Goal: Task Accomplishment & Management: Manage account settings

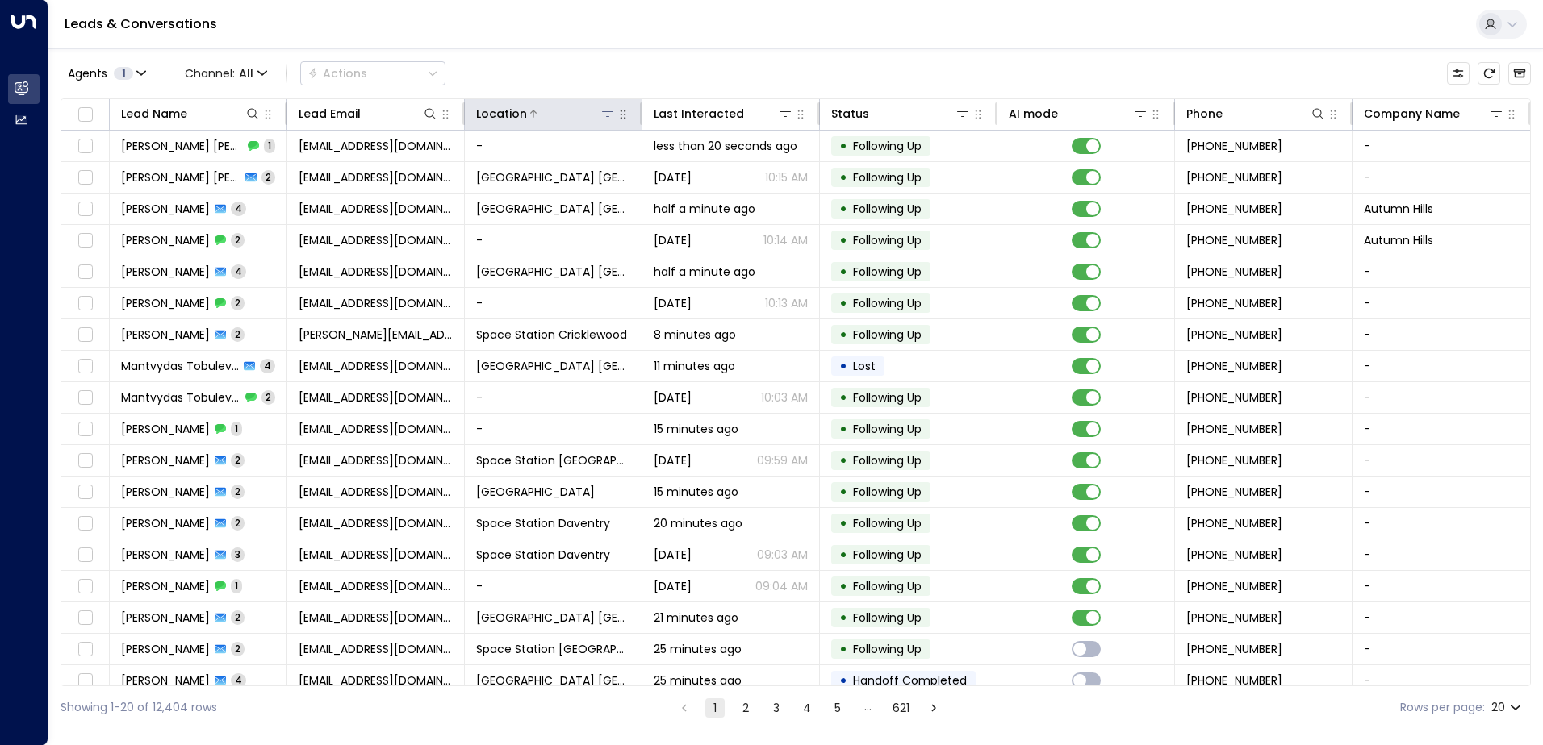
click at [603, 111] on icon at bounding box center [607, 114] width 11 height 6
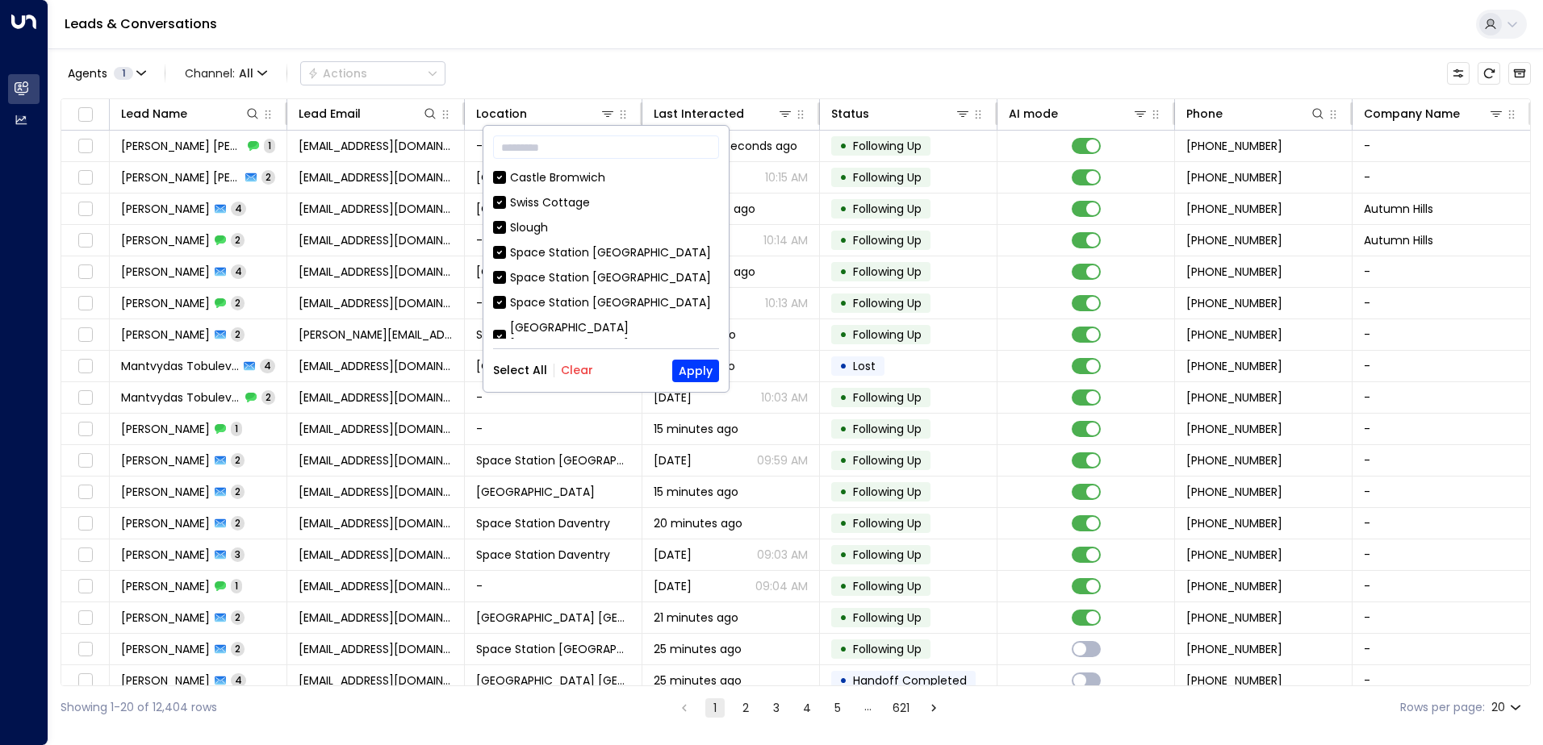
click at [566, 377] on button "Clear" at bounding box center [577, 370] width 32 height 13
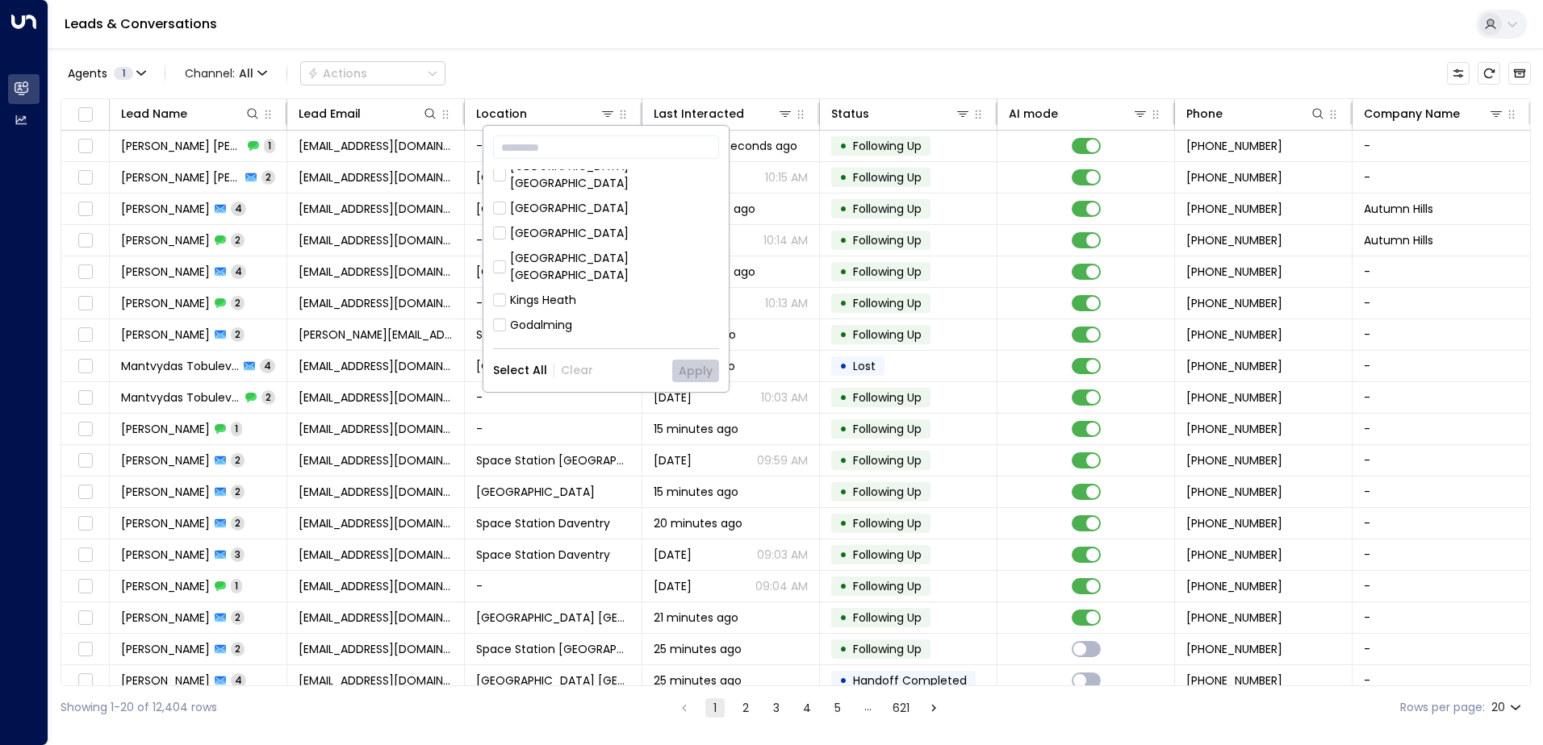
scroll to position [242, 0]
click at [570, 329] on div "[GEOGRAPHIC_DATA] [GEOGRAPHIC_DATA] [GEOGRAPHIC_DATA] [GEOGRAPHIC_DATA] [GEOGRA…" at bounding box center [606, 253] width 226 height 169
drag, startPoint x: 570, startPoint y: 329, endPoint x: 506, endPoint y: 301, distance: 70.4
click at [506, 377] on div "Space Station [GEOGRAPHIC_DATA]" at bounding box center [606, 385] width 226 height 17
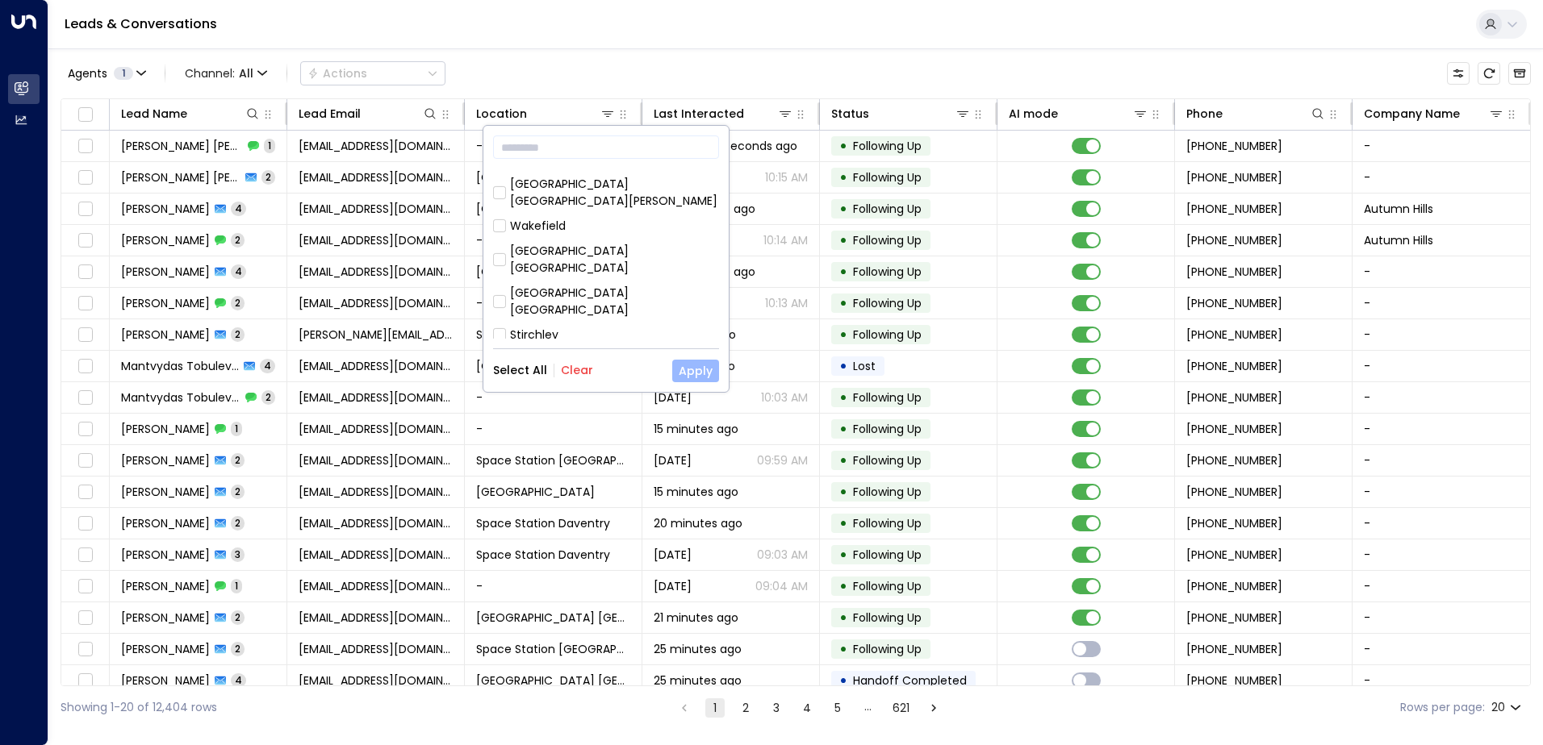
click at [683, 373] on button "Apply" at bounding box center [695, 371] width 47 height 23
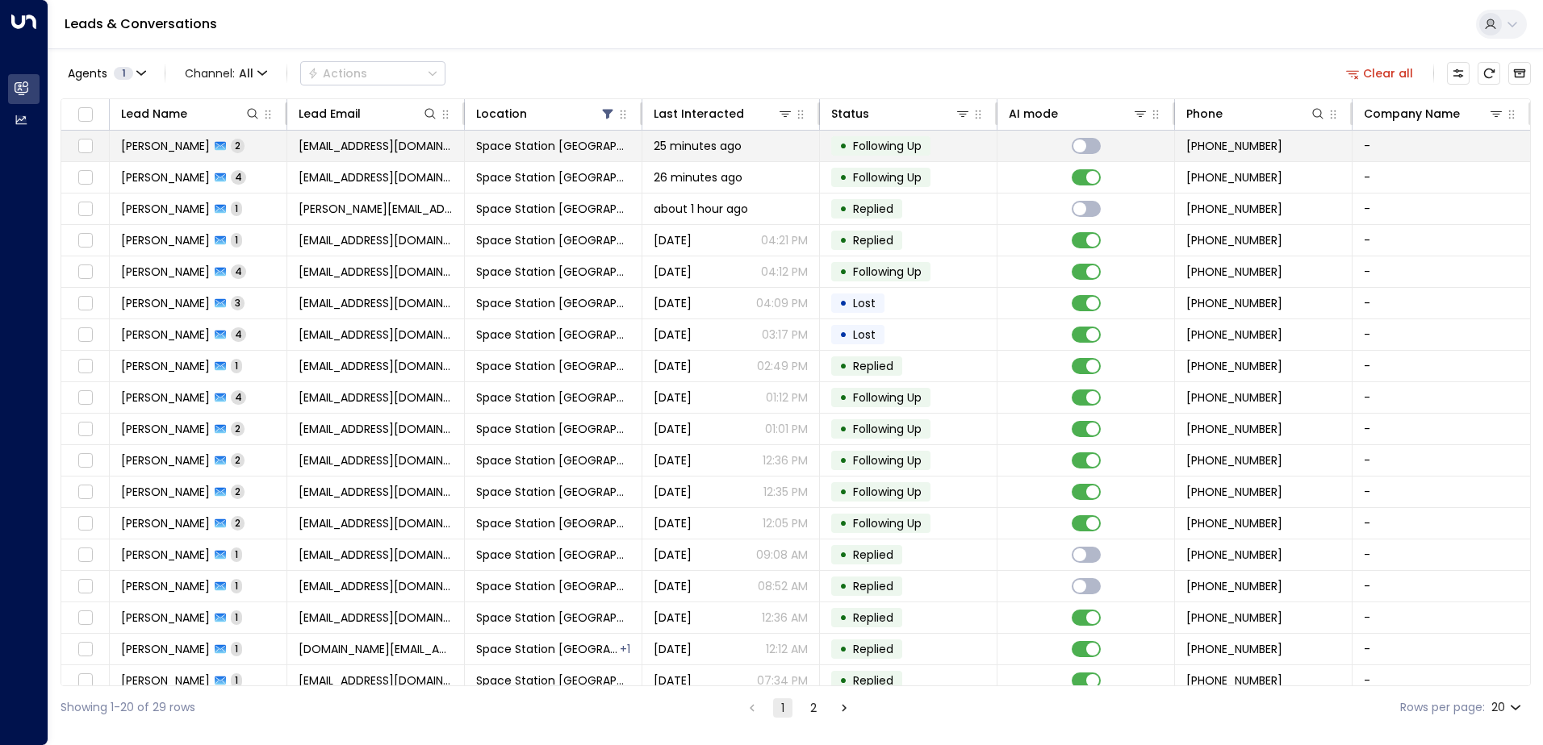
click at [545, 156] on td "Space Station [GEOGRAPHIC_DATA]" at bounding box center [553, 146] width 177 height 31
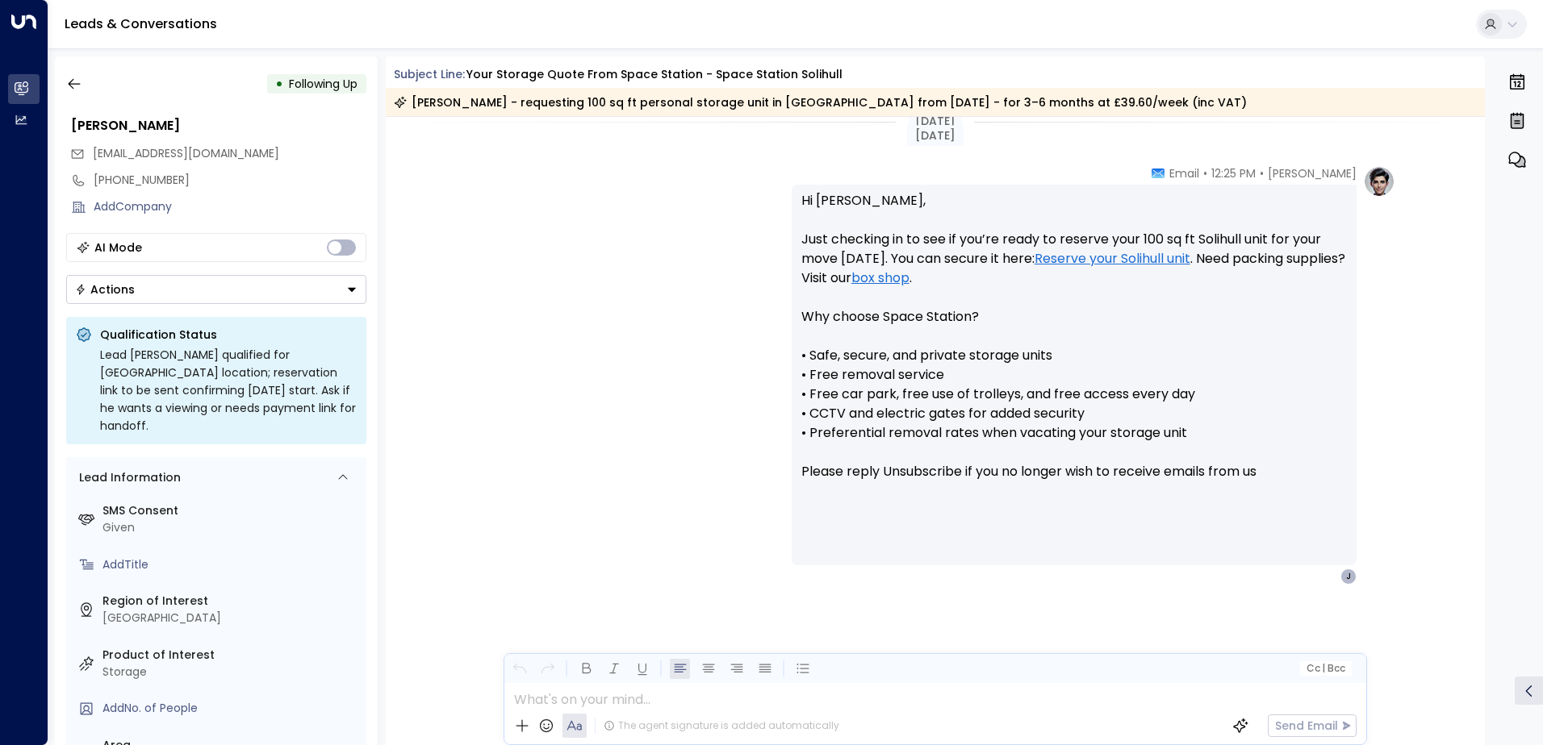
scroll to position [1260, 0]
click at [269, 288] on button "Actions" at bounding box center [216, 289] width 300 height 29
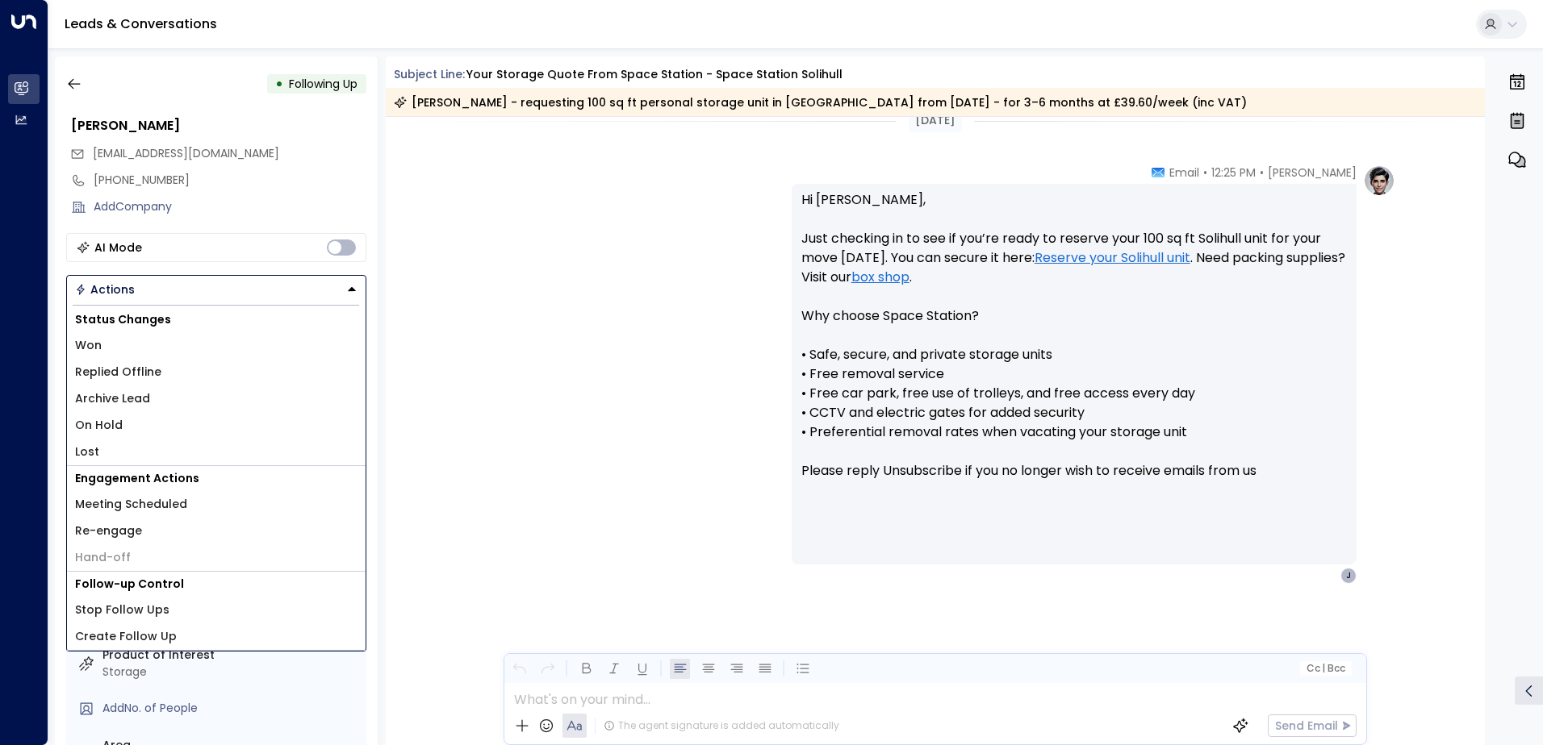
click at [172, 404] on li "Archive Lead" at bounding box center [216, 399] width 299 height 27
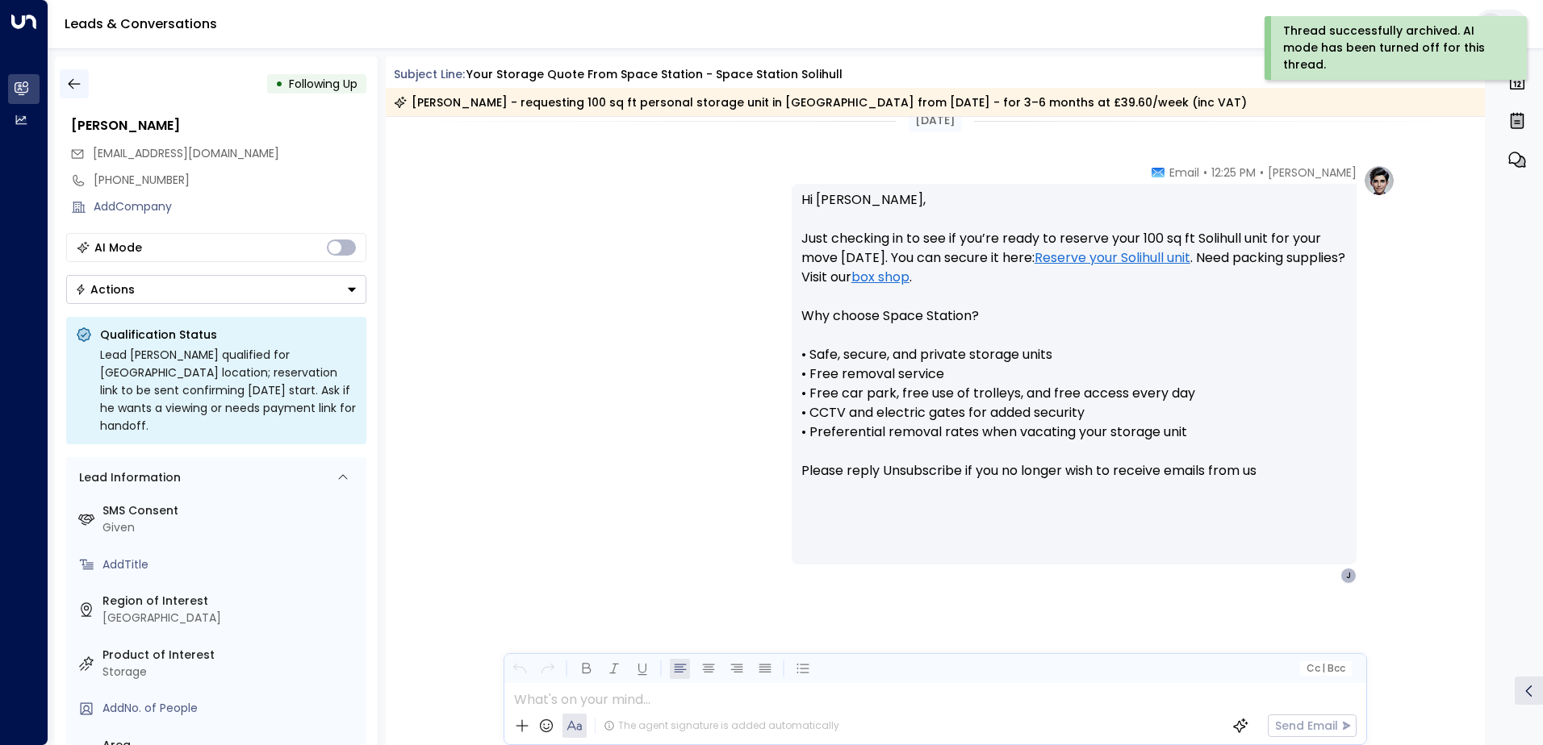
click at [85, 88] on button "button" at bounding box center [74, 83] width 29 height 29
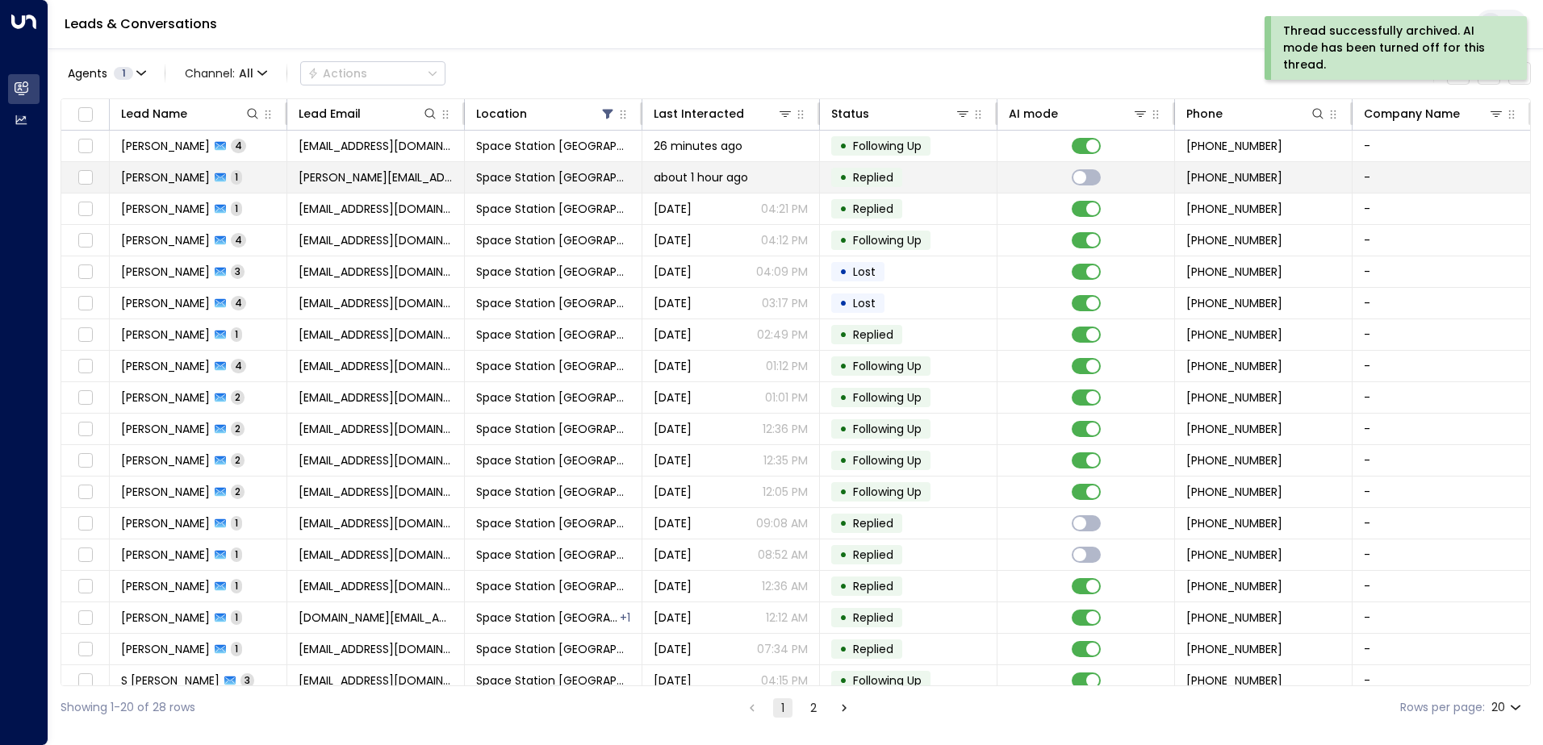
click at [516, 185] on span "Space Station [GEOGRAPHIC_DATA]" at bounding box center [553, 177] width 154 height 16
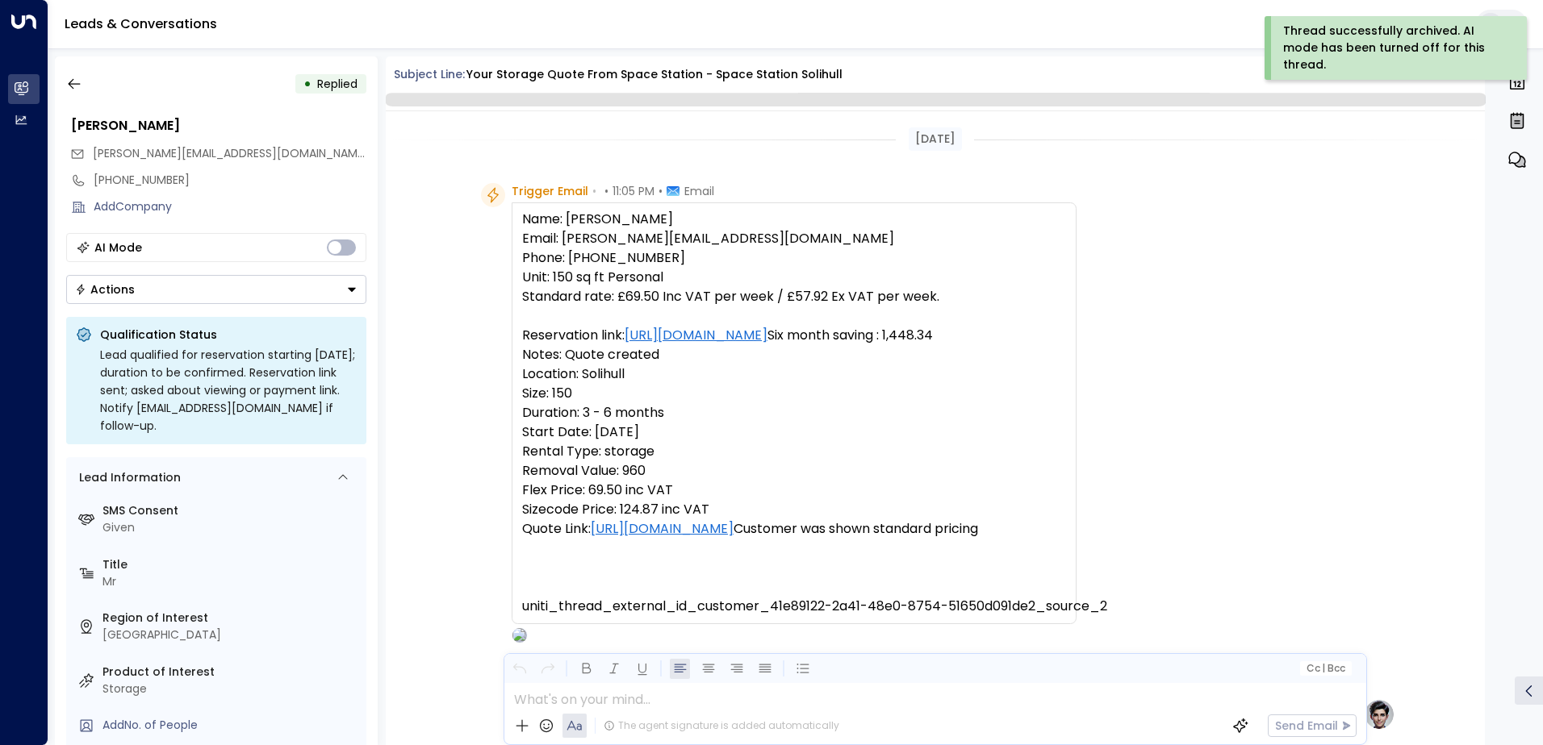
scroll to position [608, 0]
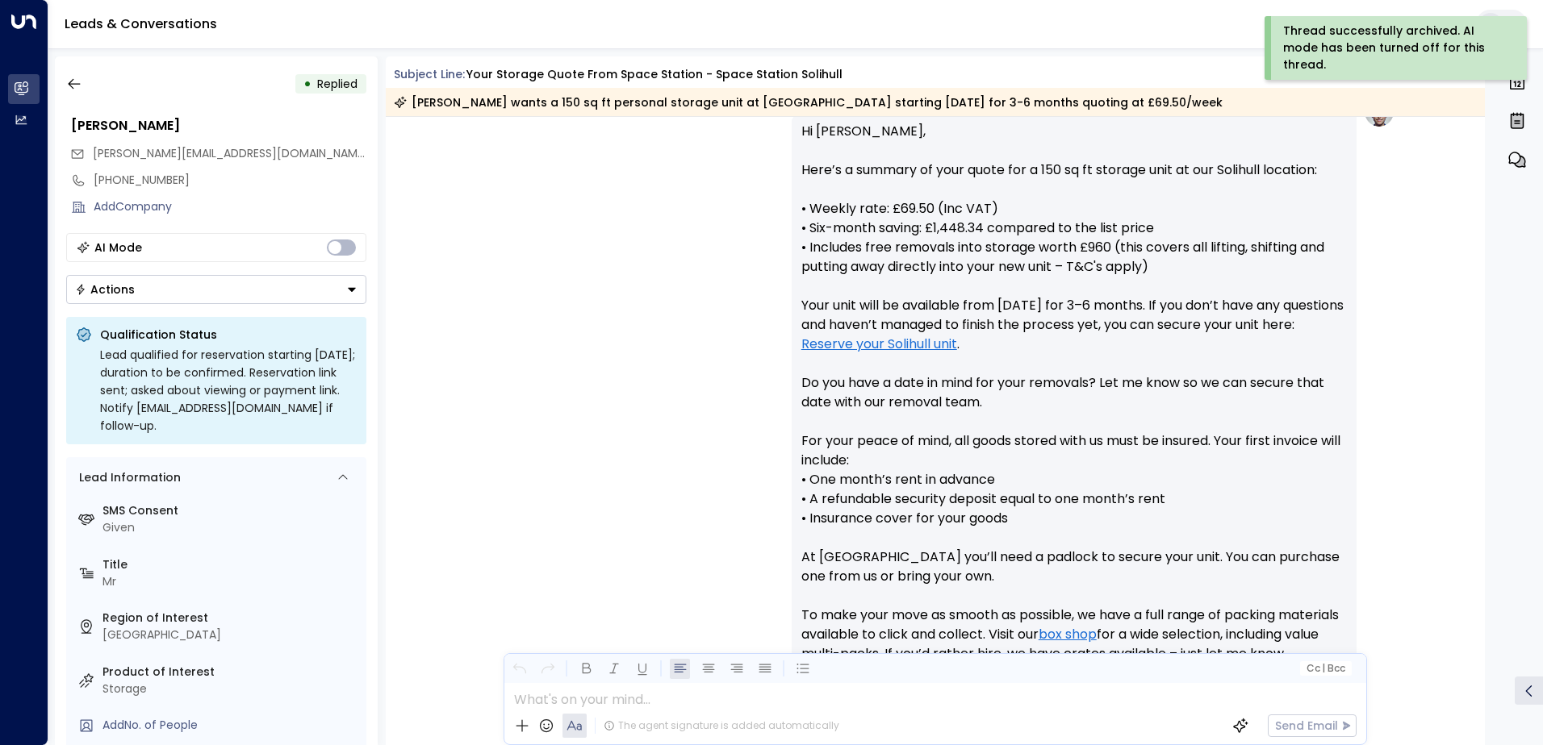
click at [215, 311] on div "• Replied [PERSON_NAME] [PERSON_NAME][EMAIL_ADDRESS][DOMAIN_NAME] [PHONE_NUMBER…" at bounding box center [216, 400] width 323 height 689
drag, startPoint x: 215, startPoint y: 311, endPoint x: 214, endPoint y: 301, distance: 9.7
click at [214, 301] on button "Actions" at bounding box center [216, 289] width 300 height 29
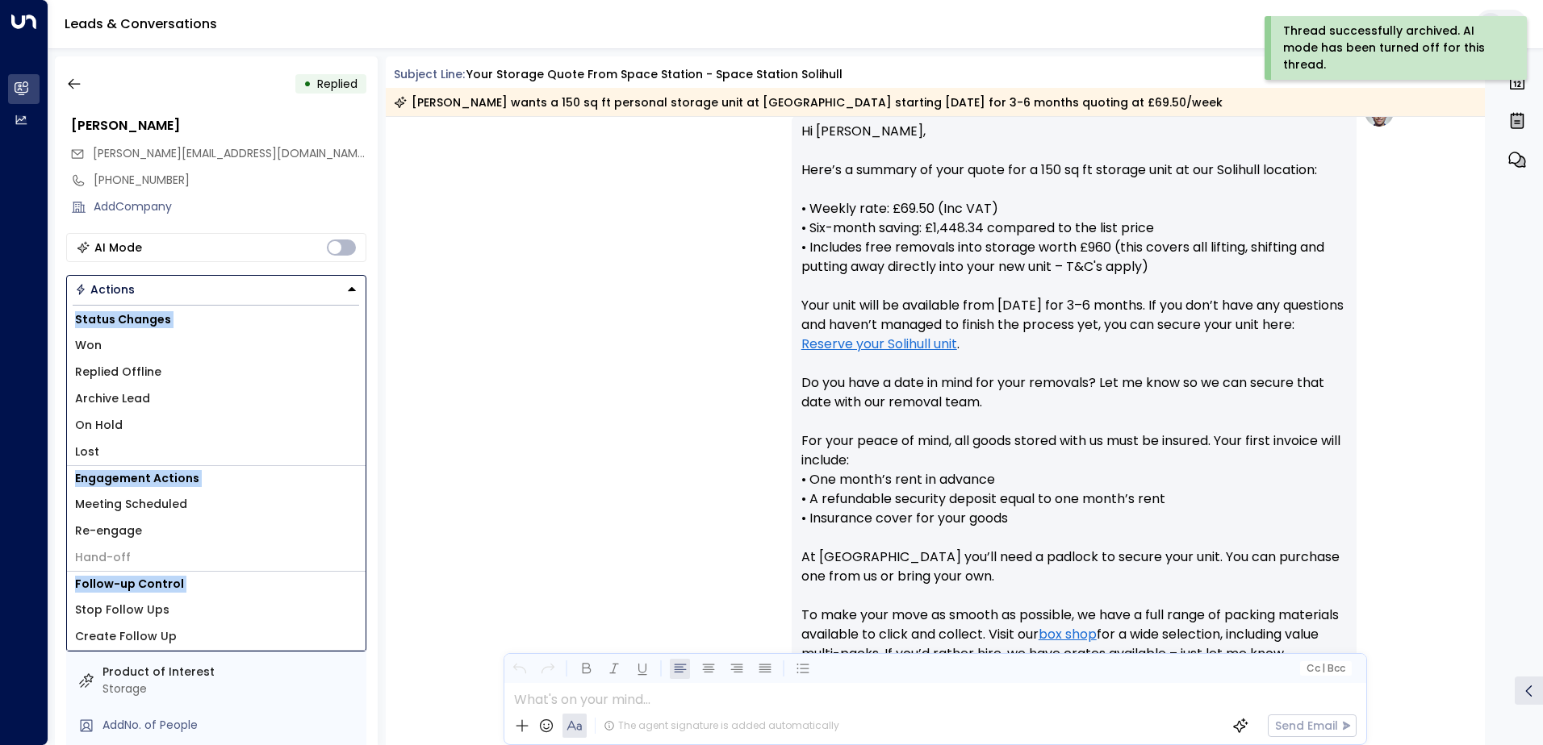
drag, startPoint x: 140, startPoint y: 397, endPoint x: 141, endPoint y: 343, distance: 54.1
click at [140, 395] on span "Archive Lead" at bounding box center [112, 398] width 75 height 17
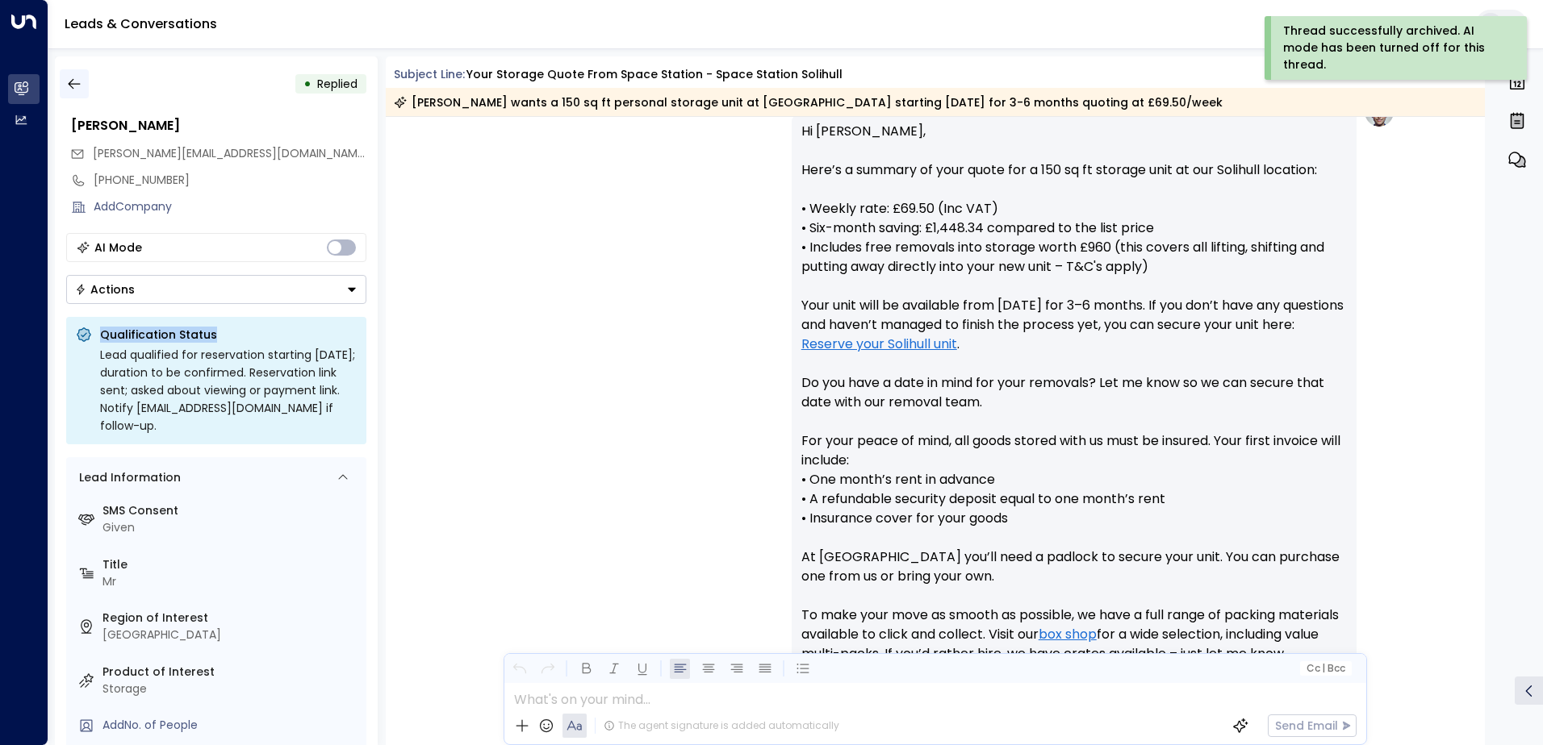
click at [77, 84] on icon "button" at bounding box center [74, 84] width 12 height 10
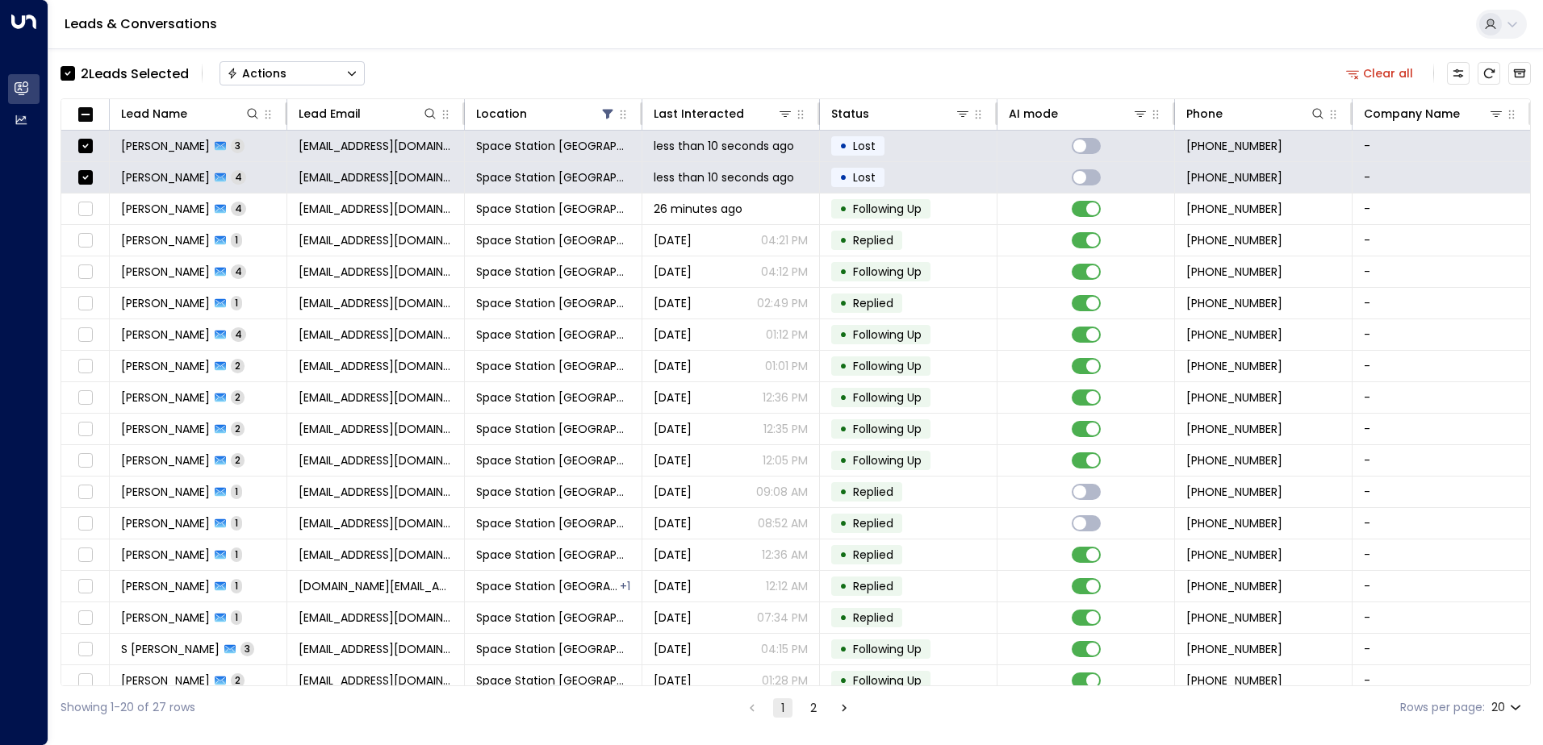
click at [252, 71] on div "Actions" at bounding box center [257, 73] width 60 height 15
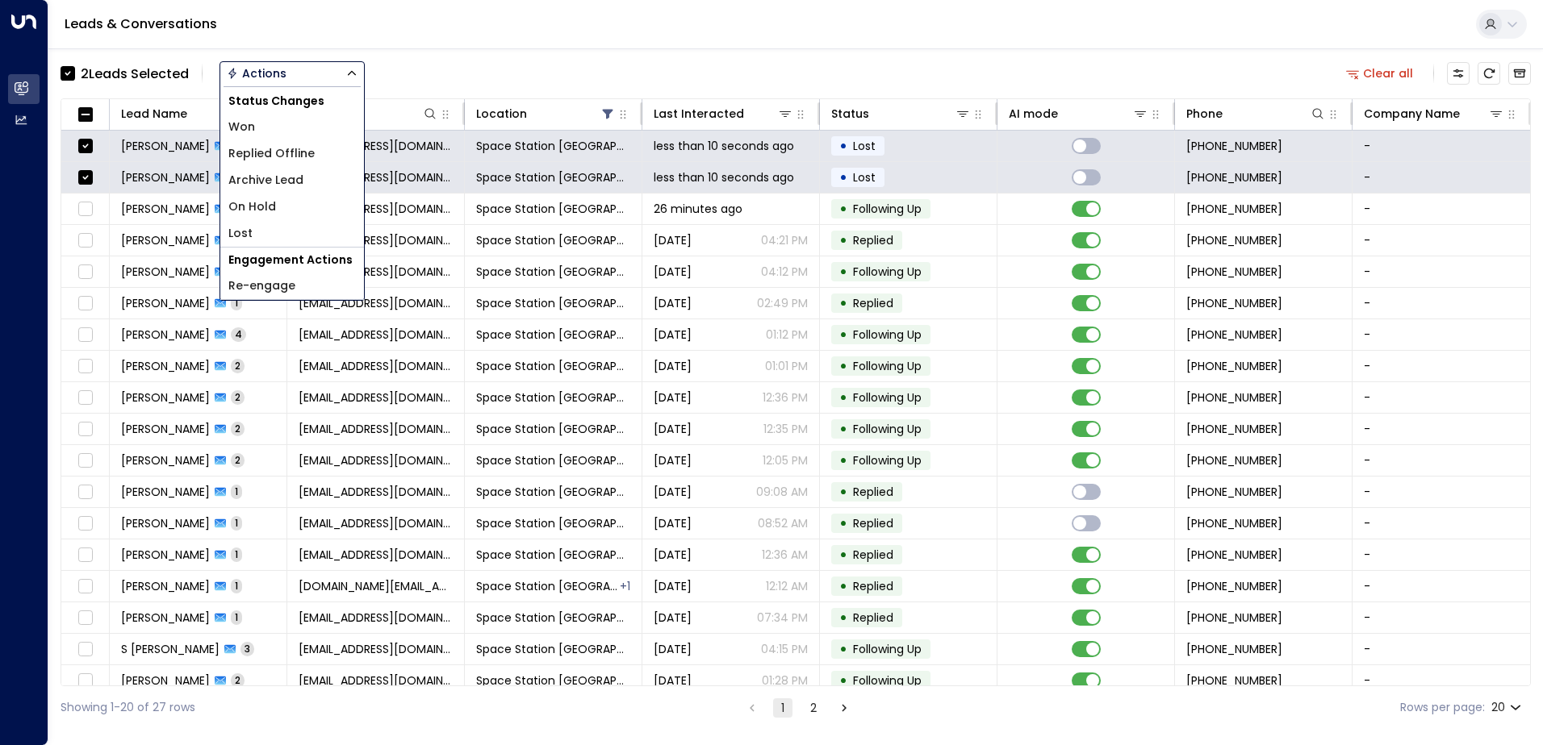
click at [290, 177] on span "Archive Lead" at bounding box center [265, 180] width 75 height 17
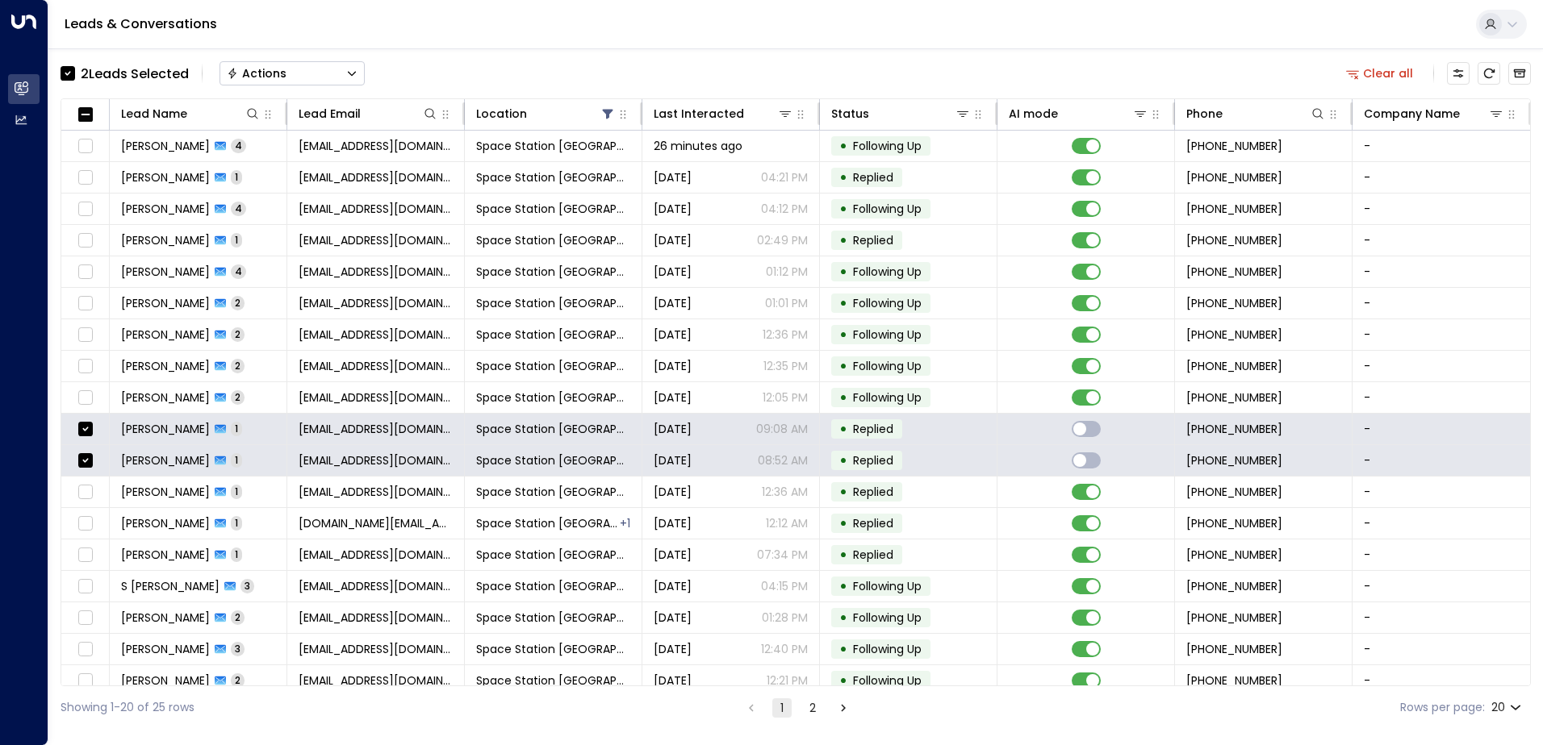
click at [257, 80] on div "Actions" at bounding box center [257, 73] width 60 height 15
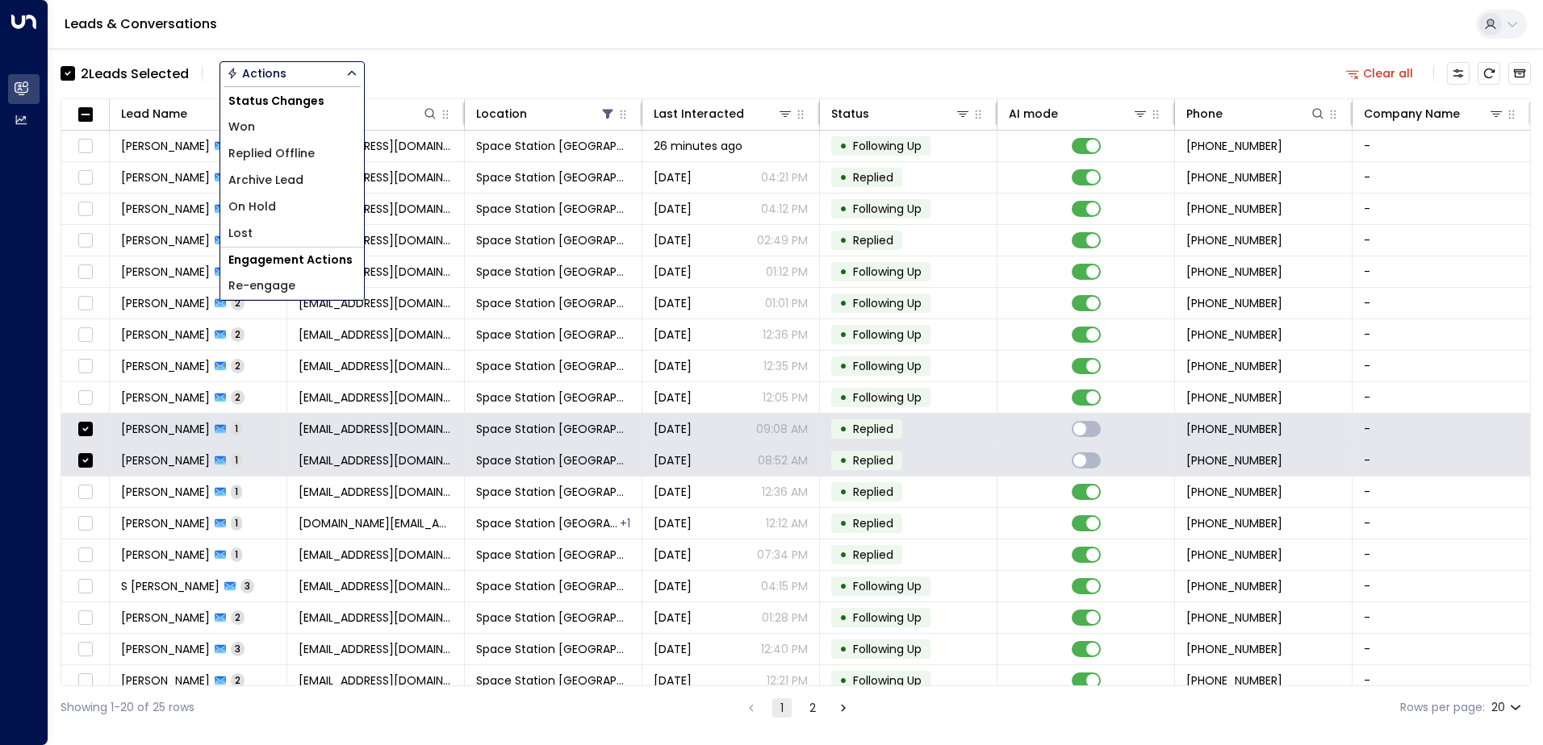
click at [299, 177] on span "Archive Lead" at bounding box center [265, 180] width 75 height 17
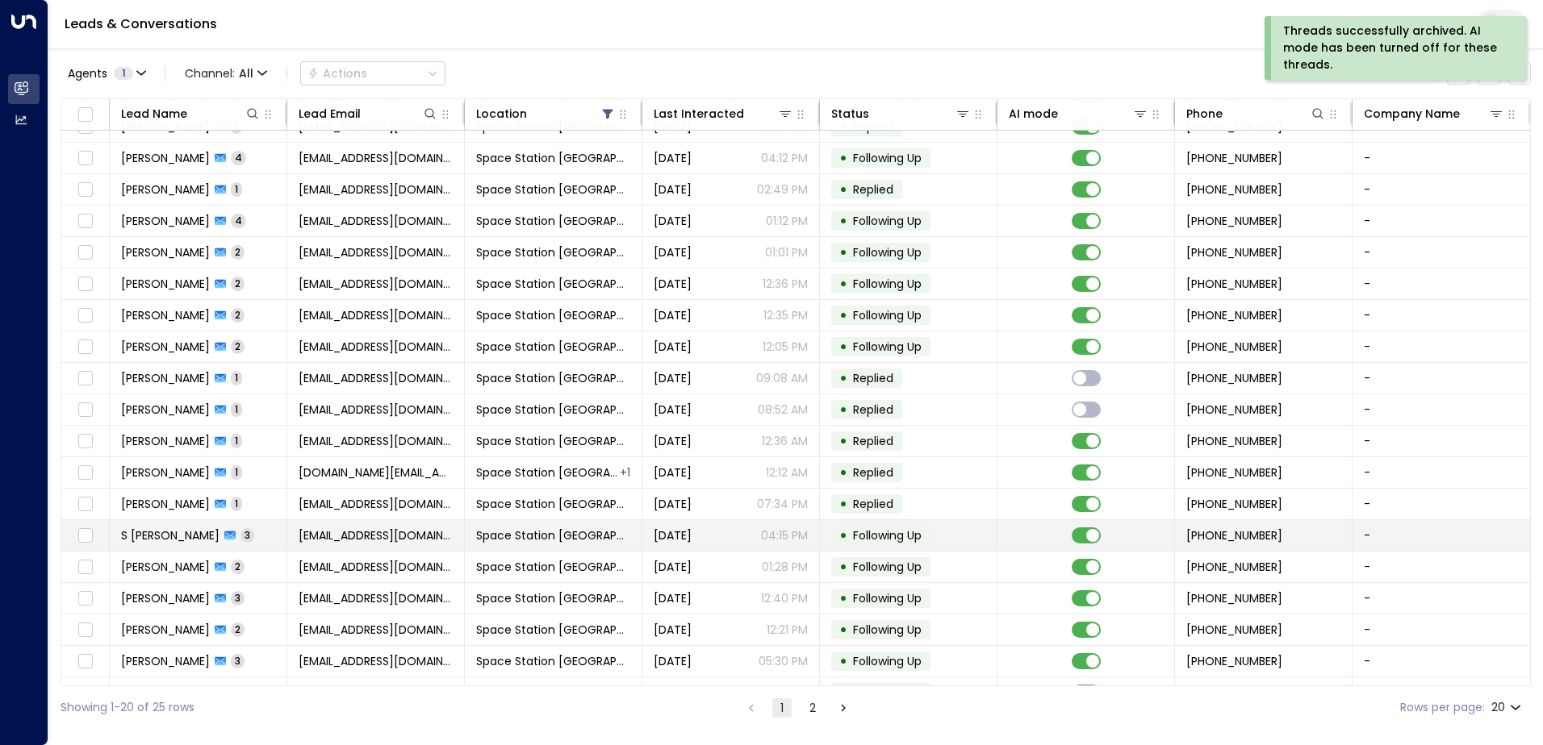
scroll to position [79, 0]
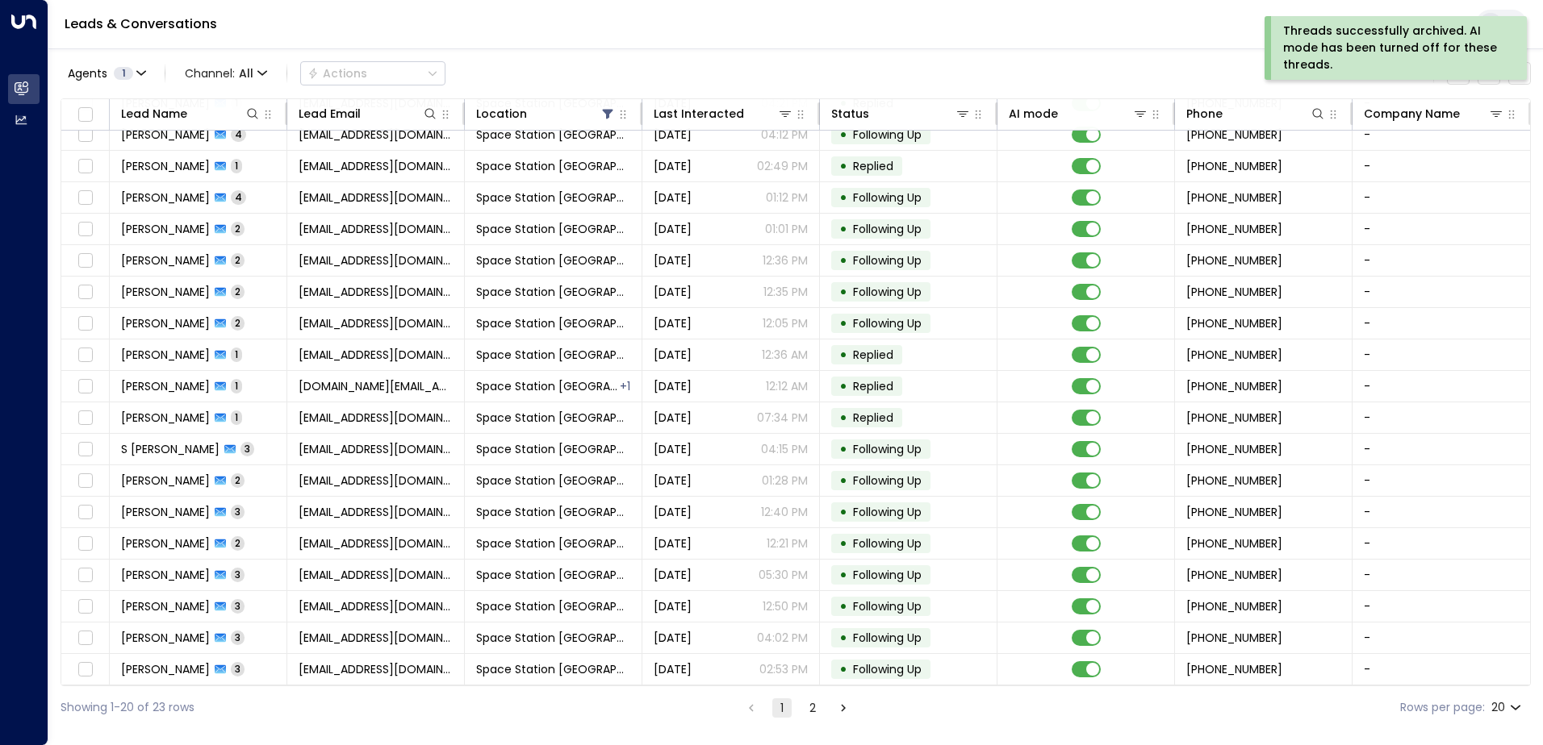
click at [812, 707] on button "2" at bounding box center [812, 708] width 19 height 19
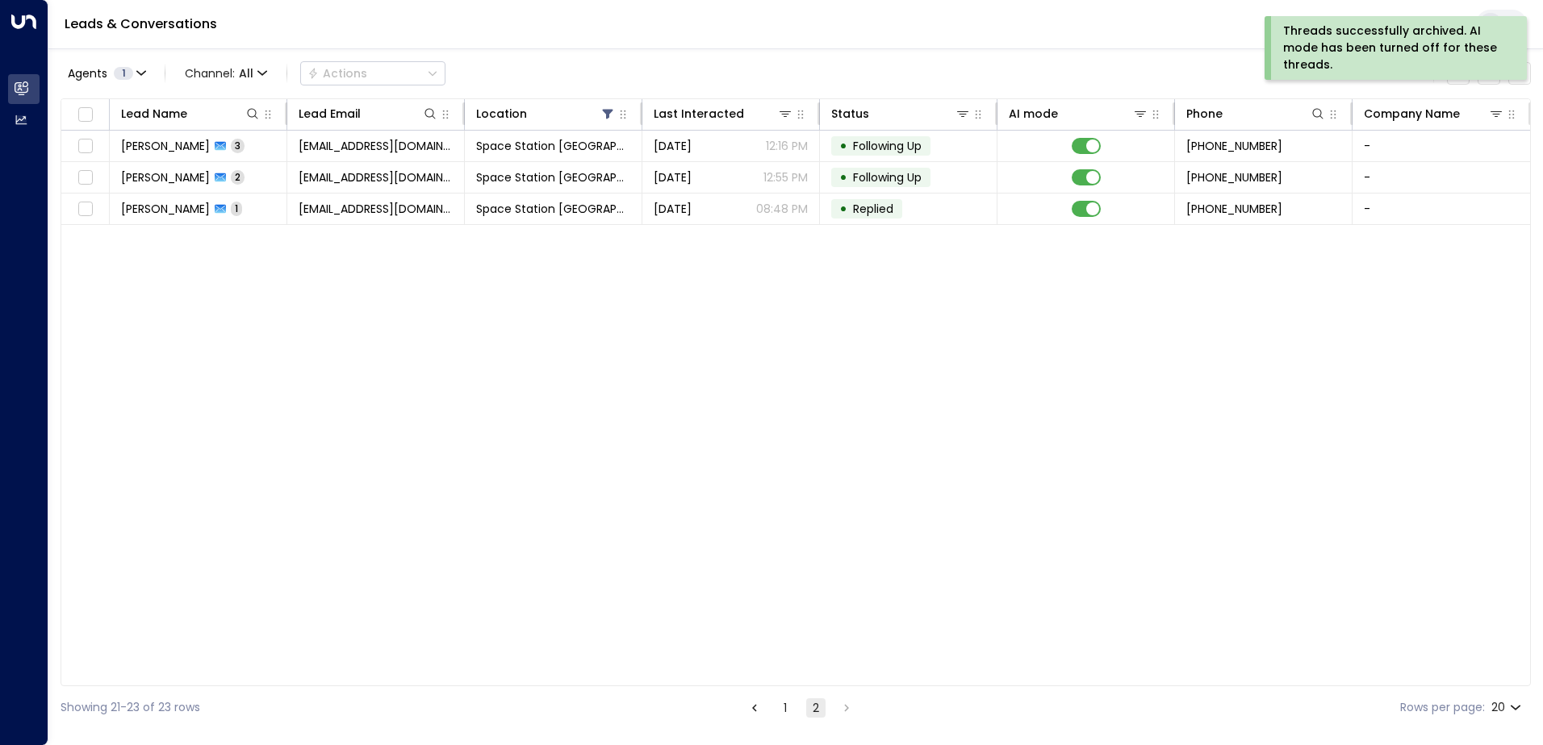
click at [775, 714] on button "1" at bounding box center [784, 708] width 19 height 19
